Goal: Book appointment/travel/reservation

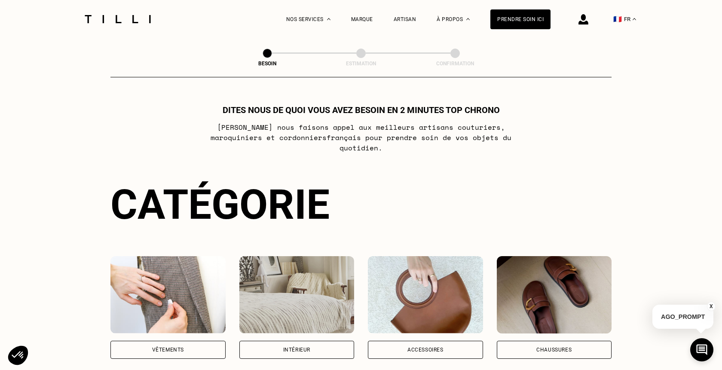
click at [171, 347] on div "Vêtements" at bounding box center [168, 349] width 32 height 5
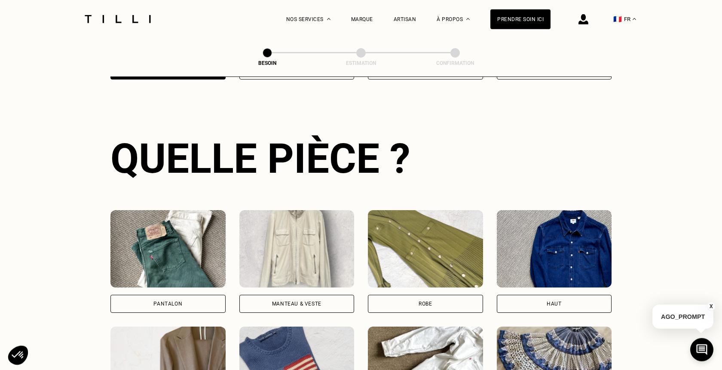
scroll to position [281, 0]
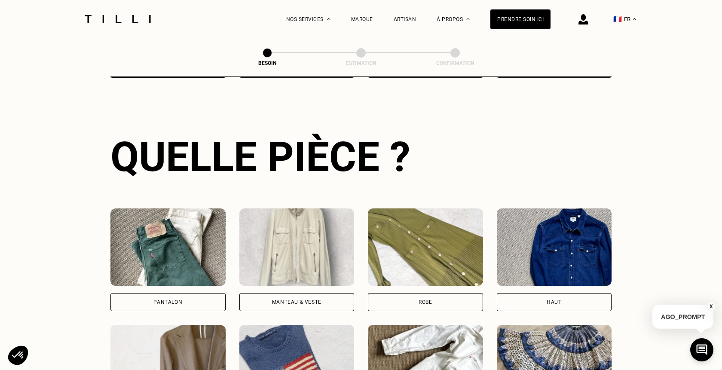
click at [160, 299] on div "Pantalon" at bounding box center [167, 301] width 29 height 5
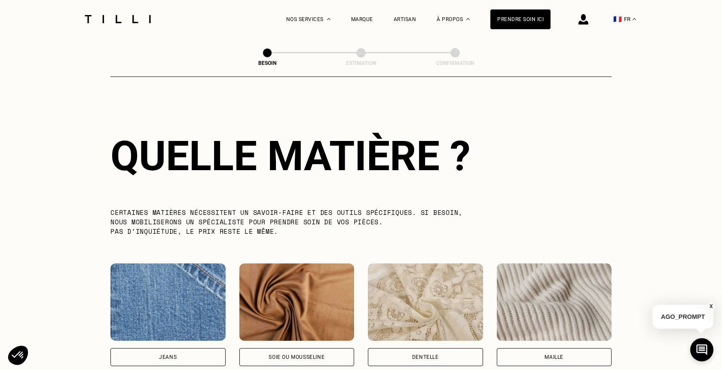
scroll to position [748, 0]
click at [188, 349] on div "Jeans" at bounding box center [167, 357] width 115 height 18
select select "FR"
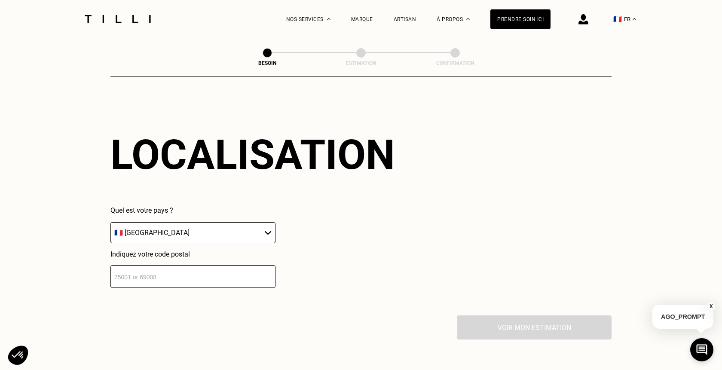
scroll to position [1155, 0]
drag, startPoint x: 178, startPoint y: 274, endPoint x: 232, endPoint y: 265, distance: 54.0
click at [180, 273] on input "number" at bounding box center [192, 276] width 165 height 23
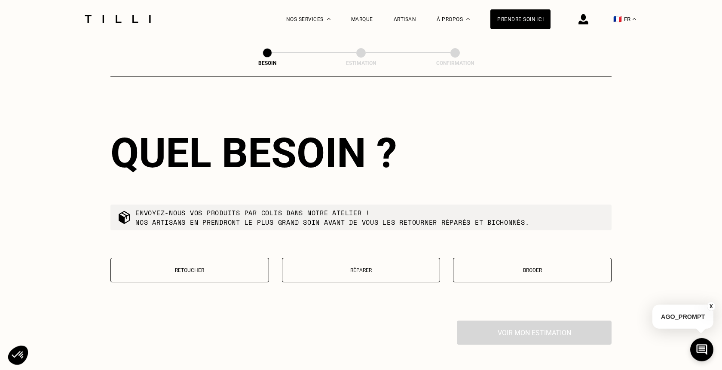
scroll to position [1369, 0]
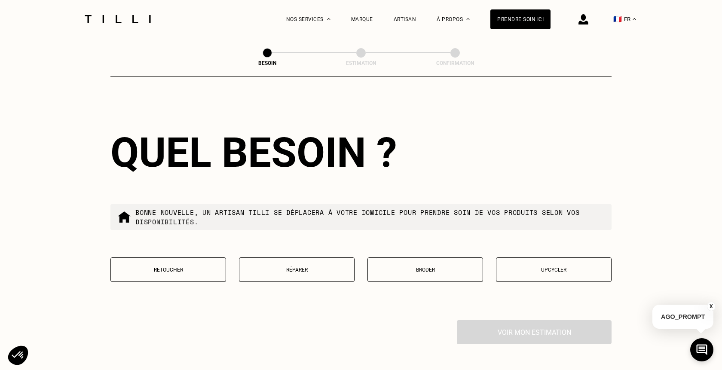
type input "75013"
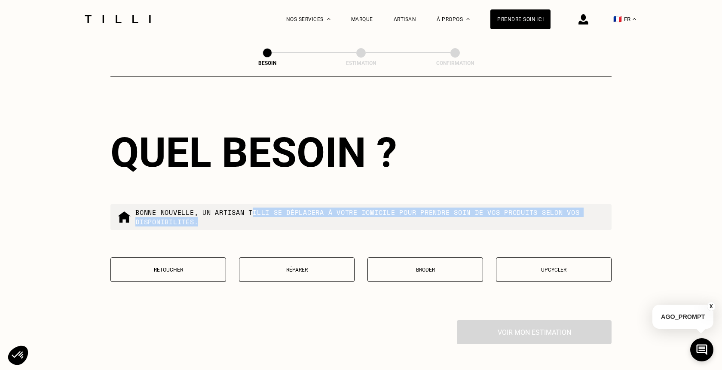
drag, startPoint x: 253, startPoint y: 209, endPoint x: 433, endPoint y: 234, distance: 181.8
click at [433, 234] on div "Quel besoin ? Bonne nouvelle, un artisan tilli se déplacera à votre domicile po…" at bounding box center [360, 210] width 501 height 219
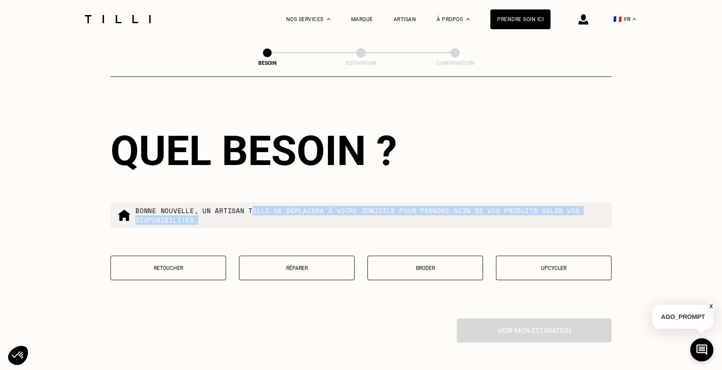
scroll to position [1544, 0]
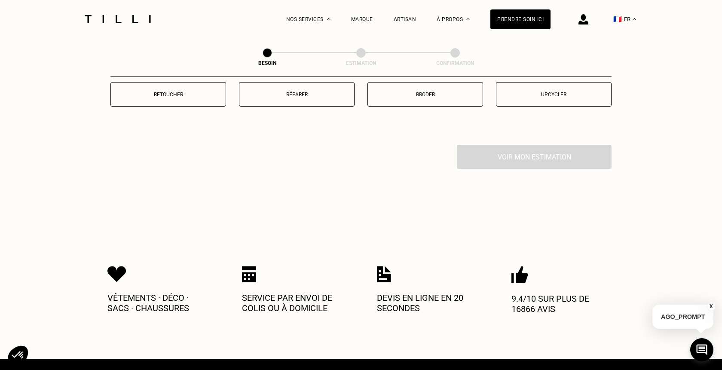
click at [182, 95] on button "Retoucher" at bounding box center [168, 94] width 116 height 24
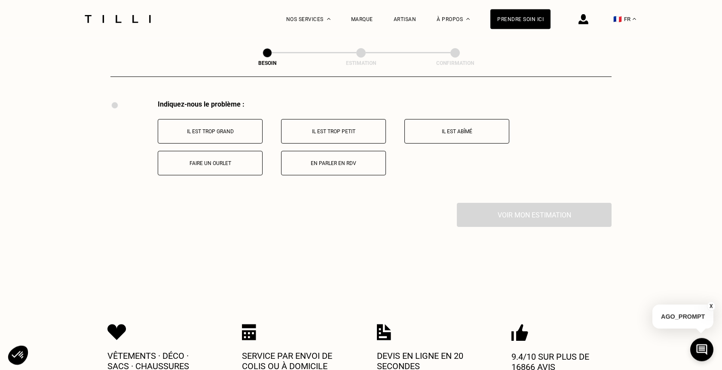
scroll to position [1589, 0]
click at [213, 131] on button "Il est trop grand" at bounding box center [210, 131] width 105 height 24
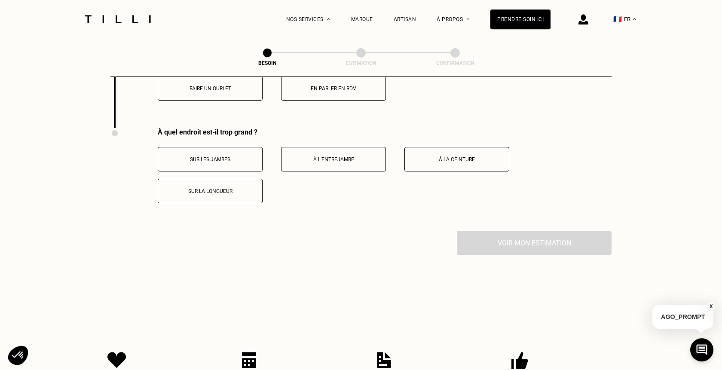
scroll to position [1648, 0]
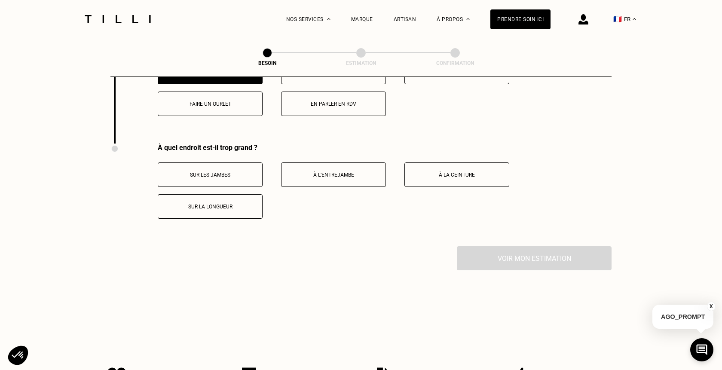
click at [215, 102] on p "Faire un ourlet" at bounding box center [209, 104] width 95 height 6
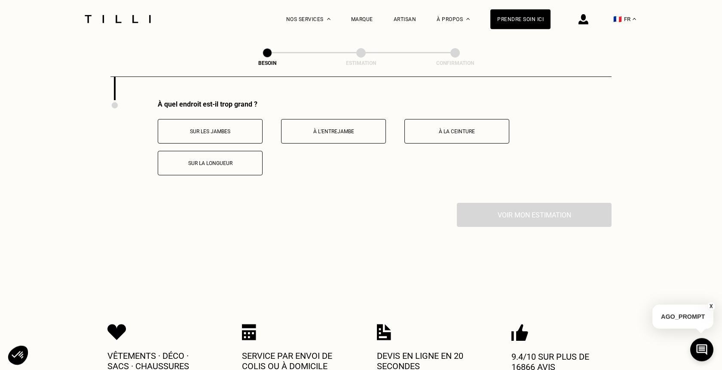
scroll to position [1692, 0]
click at [209, 156] on button "Sur la longueur" at bounding box center [210, 162] width 105 height 24
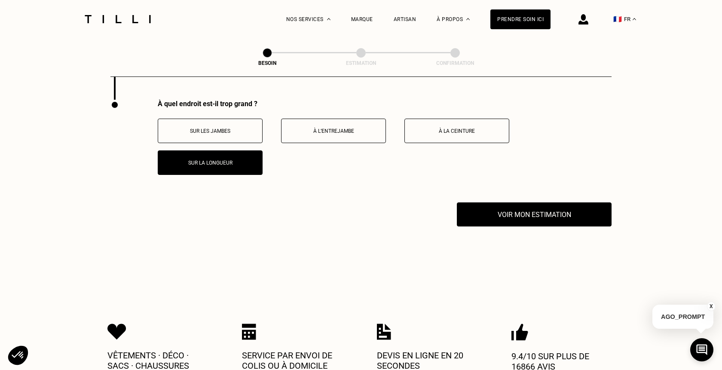
click at [208, 131] on button "Sur les jambes" at bounding box center [210, 131] width 105 height 24
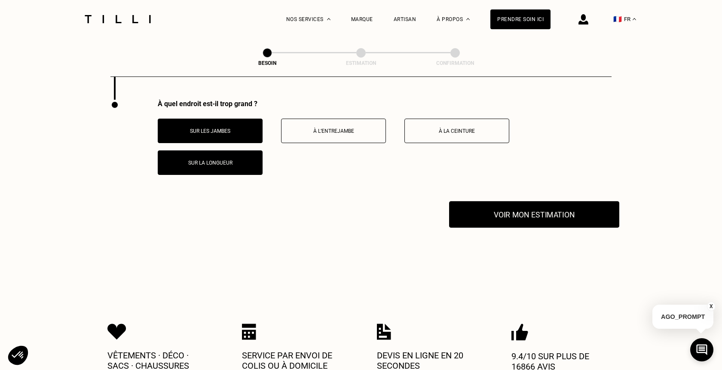
click at [531, 207] on button "Voir mon estimation" at bounding box center [534, 214] width 170 height 27
